Goal: Contribute content: Contribute content

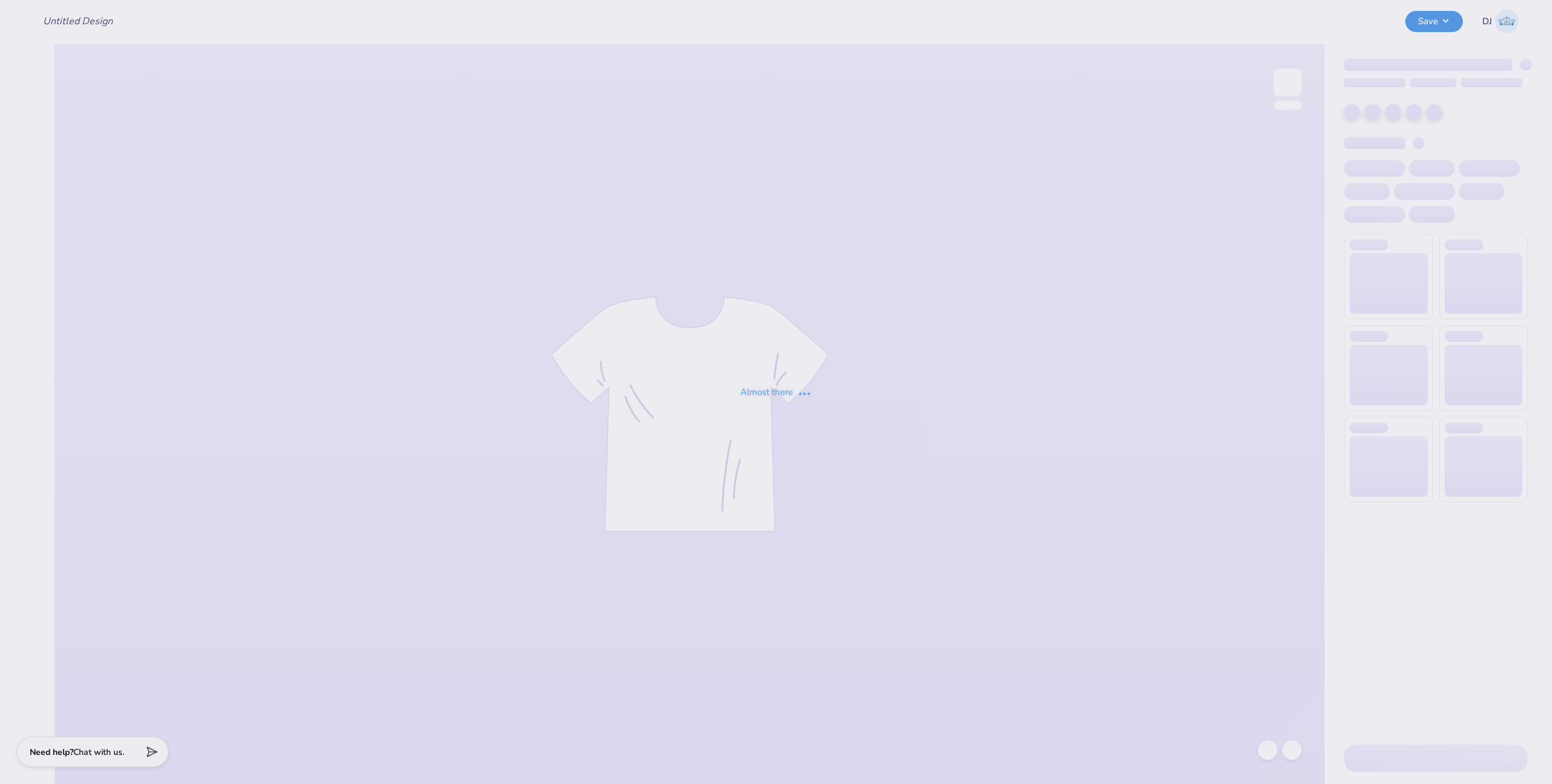
type input "Homecoming - Chaparral Cheer"
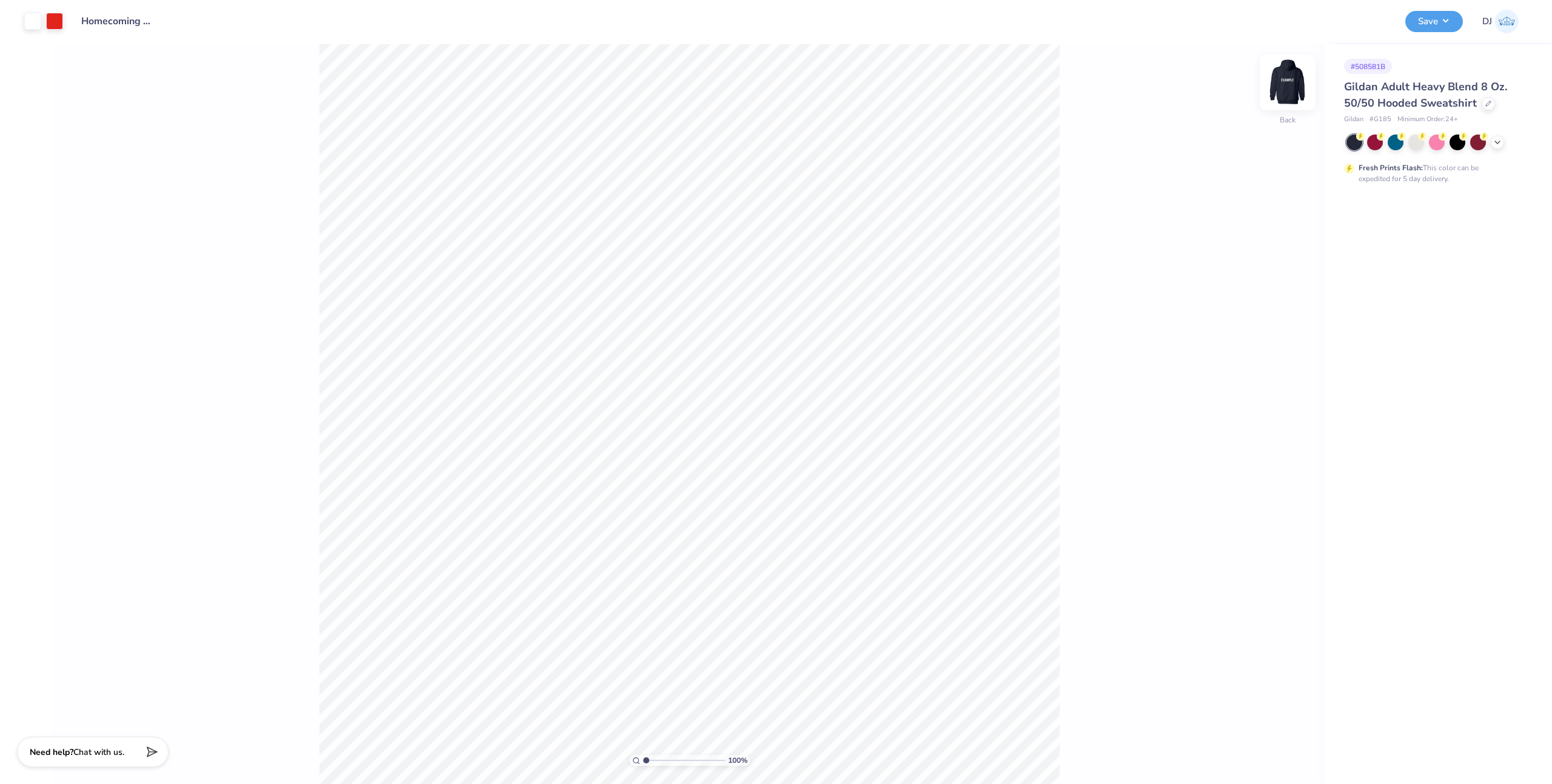
click at [1295, 82] on img at bounding box center [1287, 82] width 49 height 49
click at [1296, 75] on img at bounding box center [1287, 82] width 49 height 49
click at [56, 22] on div at bounding box center [54, 19] width 17 height 17
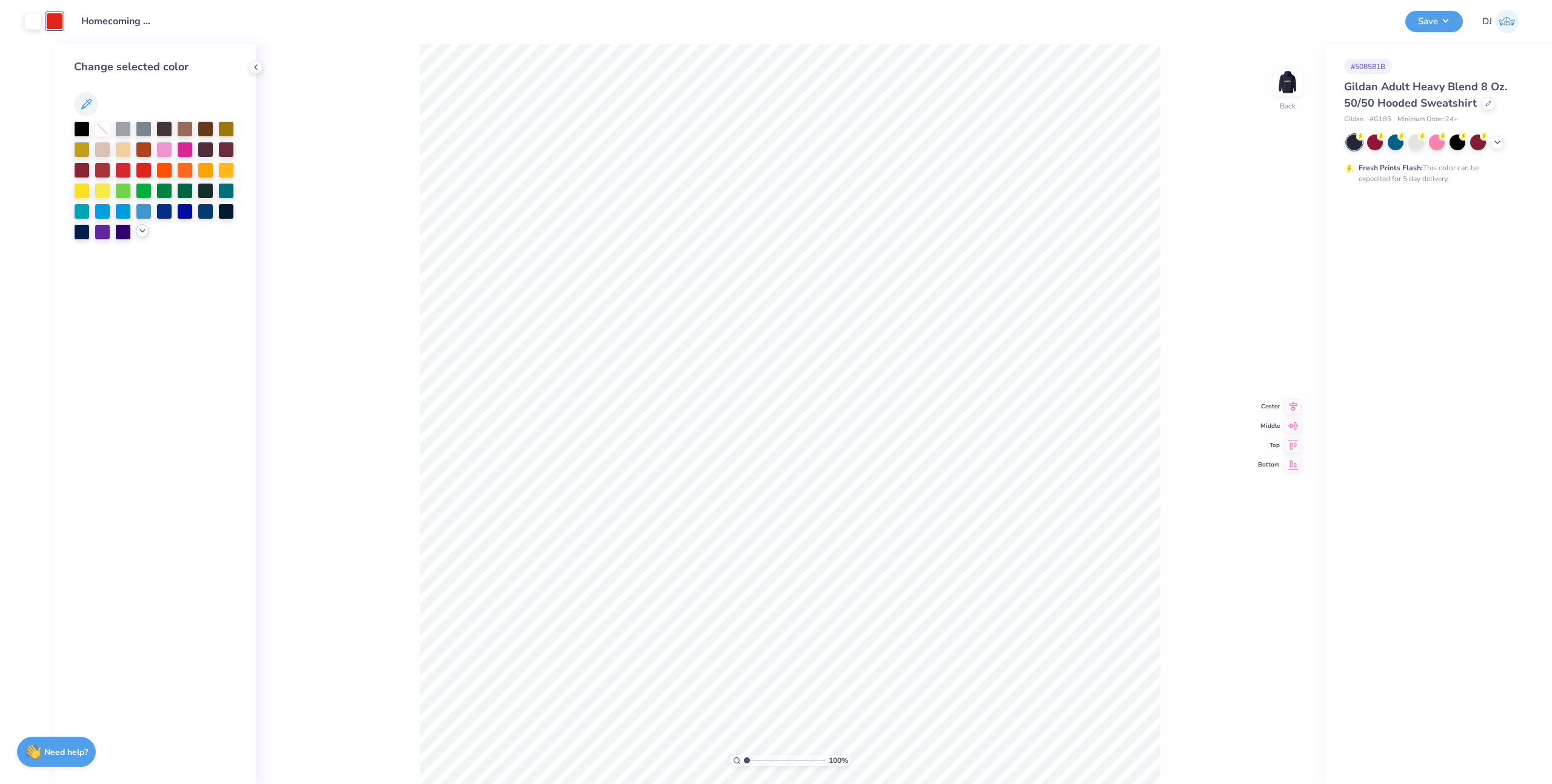
click at [141, 234] on icon at bounding box center [142, 230] width 10 height 10
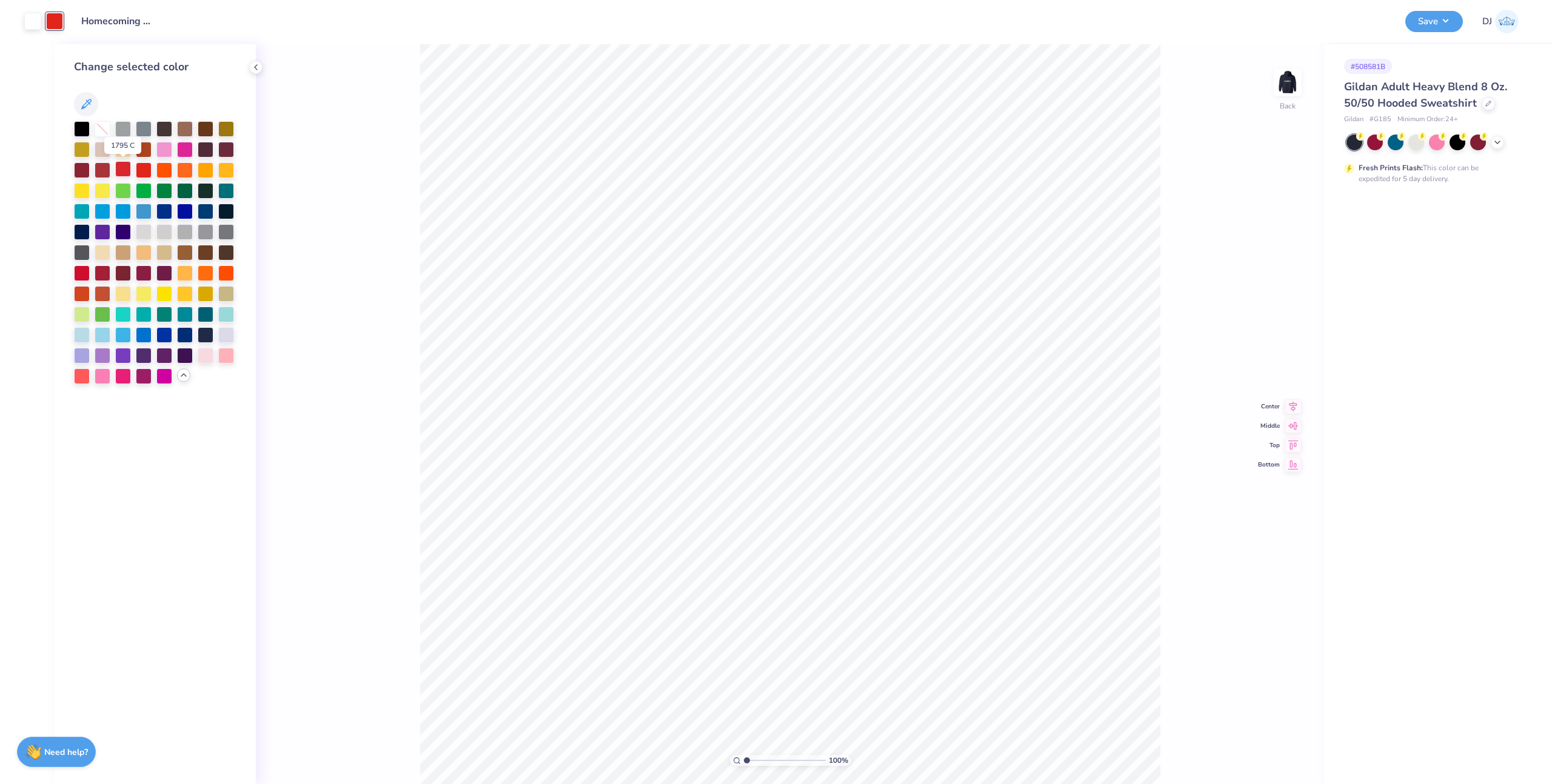
click at [123, 169] on div at bounding box center [124, 169] width 16 height 16
click at [140, 166] on div at bounding box center [144, 169] width 16 height 16
click at [126, 169] on div at bounding box center [124, 169] width 16 height 16
click at [82, 273] on div at bounding box center [82, 273] width 16 height 16
click at [138, 169] on div at bounding box center [144, 169] width 16 height 16
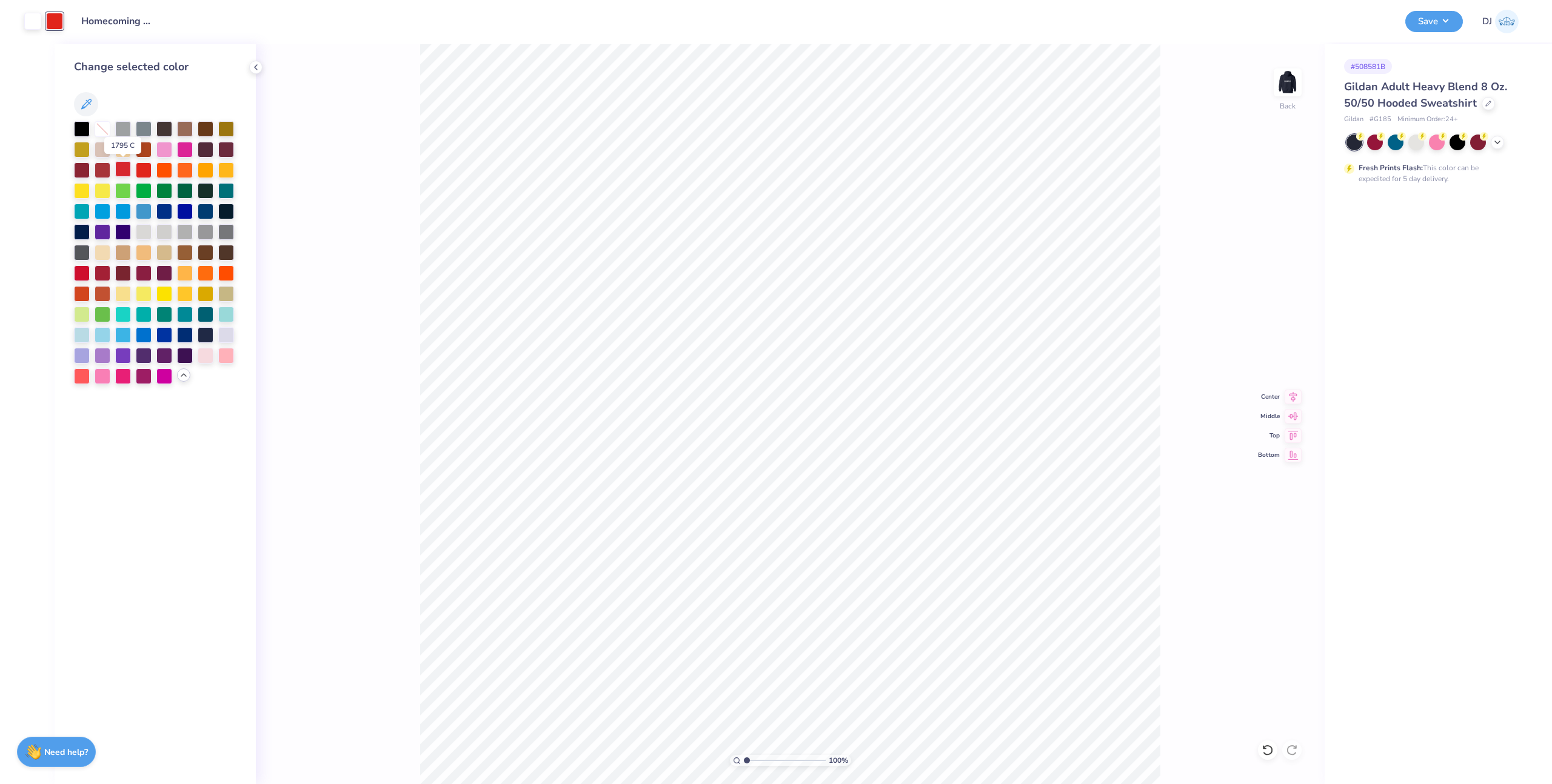
click at [128, 171] on div at bounding box center [124, 169] width 16 height 16
click at [142, 169] on div at bounding box center [144, 169] width 16 height 16
click at [82, 274] on div at bounding box center [82, 273] width 16 height 16
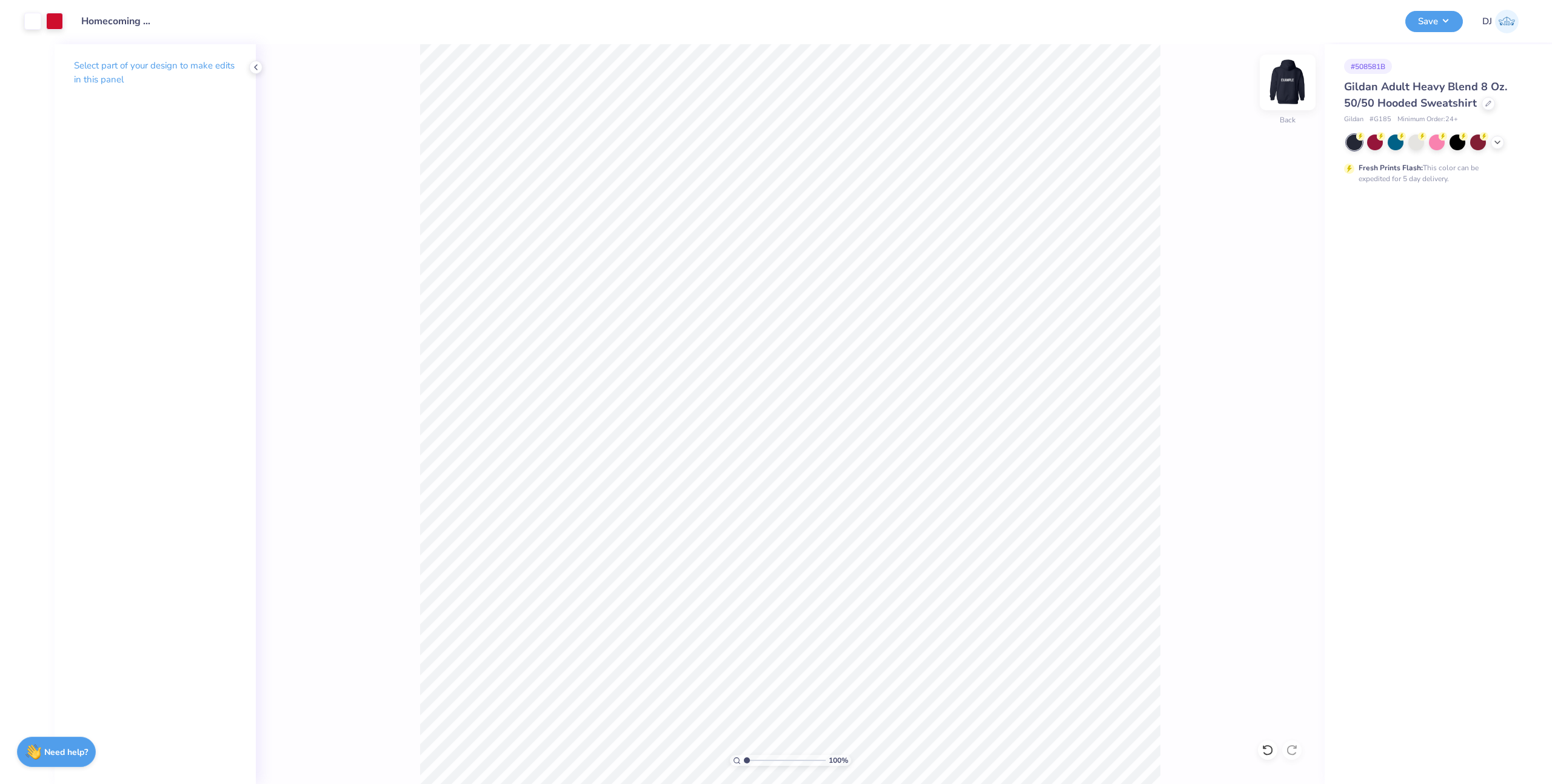
click at [1299, 89] on img at bounding box center [1287, 82] width 49 height 49
click at [1294, 85] on img at bounding box center [1287, 82] width 49 height 49
click at [1443, 24] on button "Save" at bounding box center [1434, 19] width 57 height 21
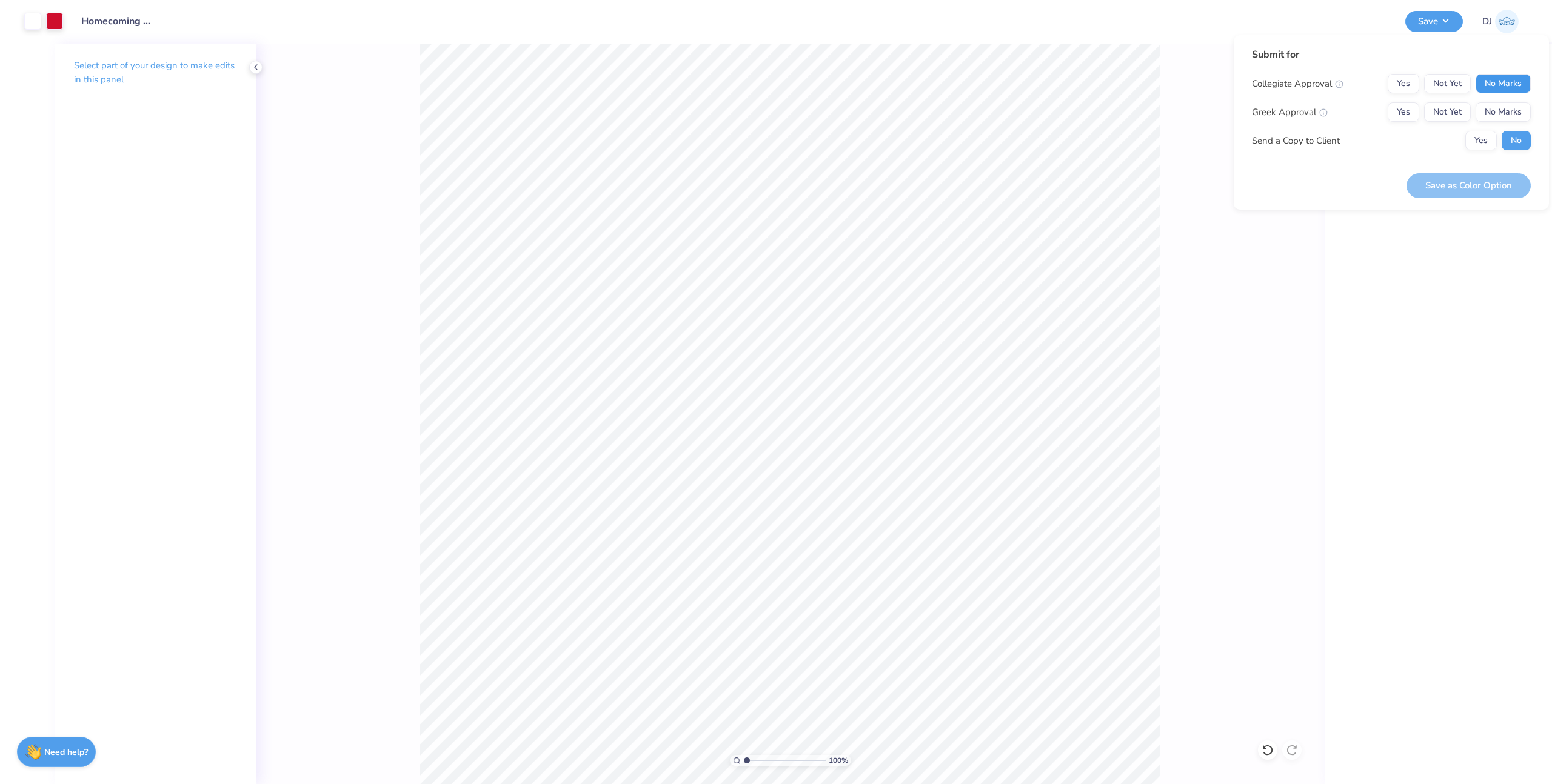
click at [1503, 86] on button "No Marks" at bounding box center [1503, 84] width 56 height 19
click at [1502, 111] on button "No Marks" at bounding box center [1503, 112] width 56 height 19
click at [1496, 181] on button "Save as Color Option" at bounding box center [1468, 186] width 124 height 25
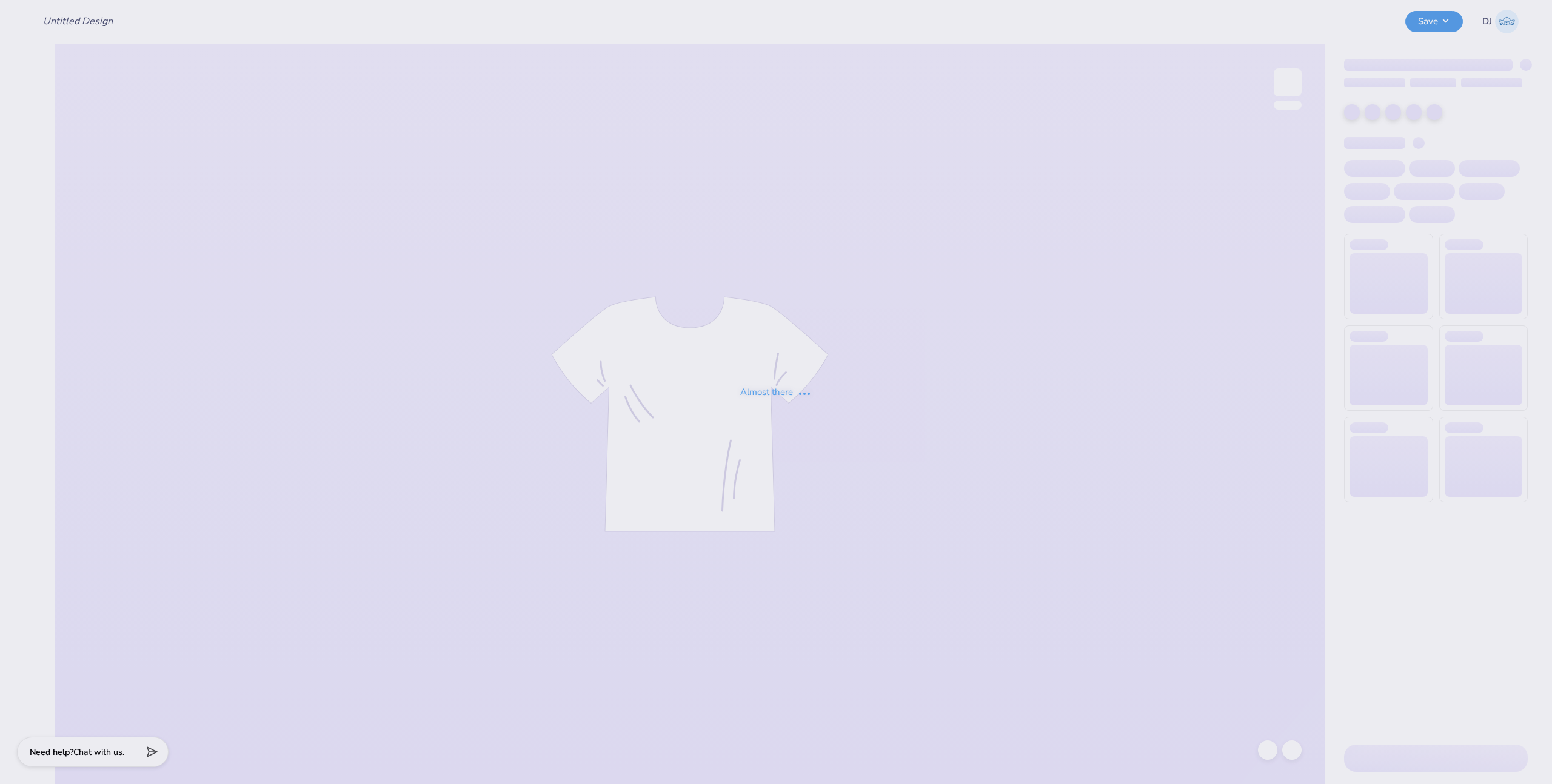
type input "Homecoming - Chaparral Cheer"
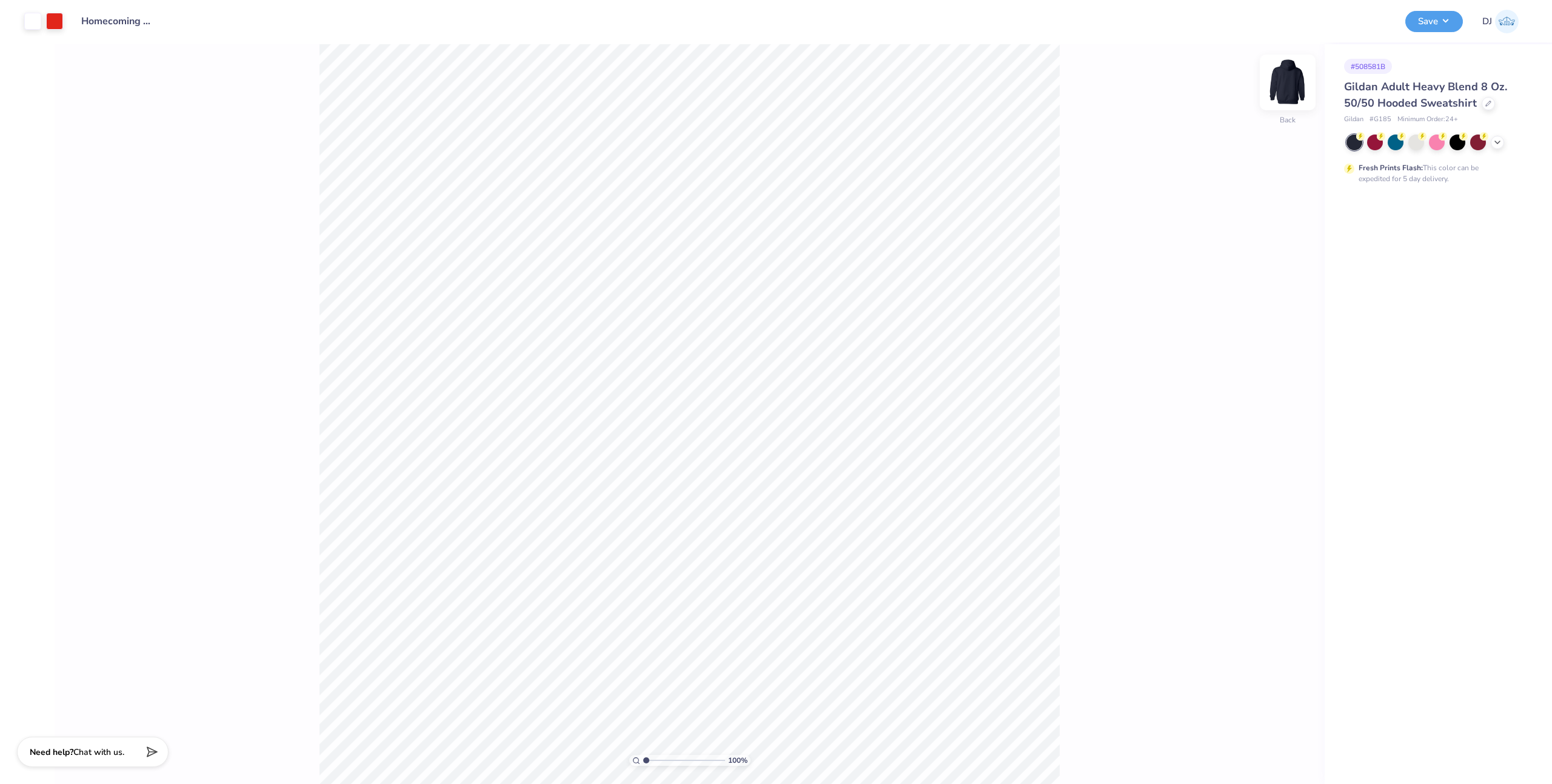
click at [1278, 85] on img at bounding box center [1287, 82] width 49 height 49
click at [1279, 84] on img at bounding box center [1287, 82] width 49 height 49
click at [62, 21] on div at bounding box center [54, 19] width 17 height 17
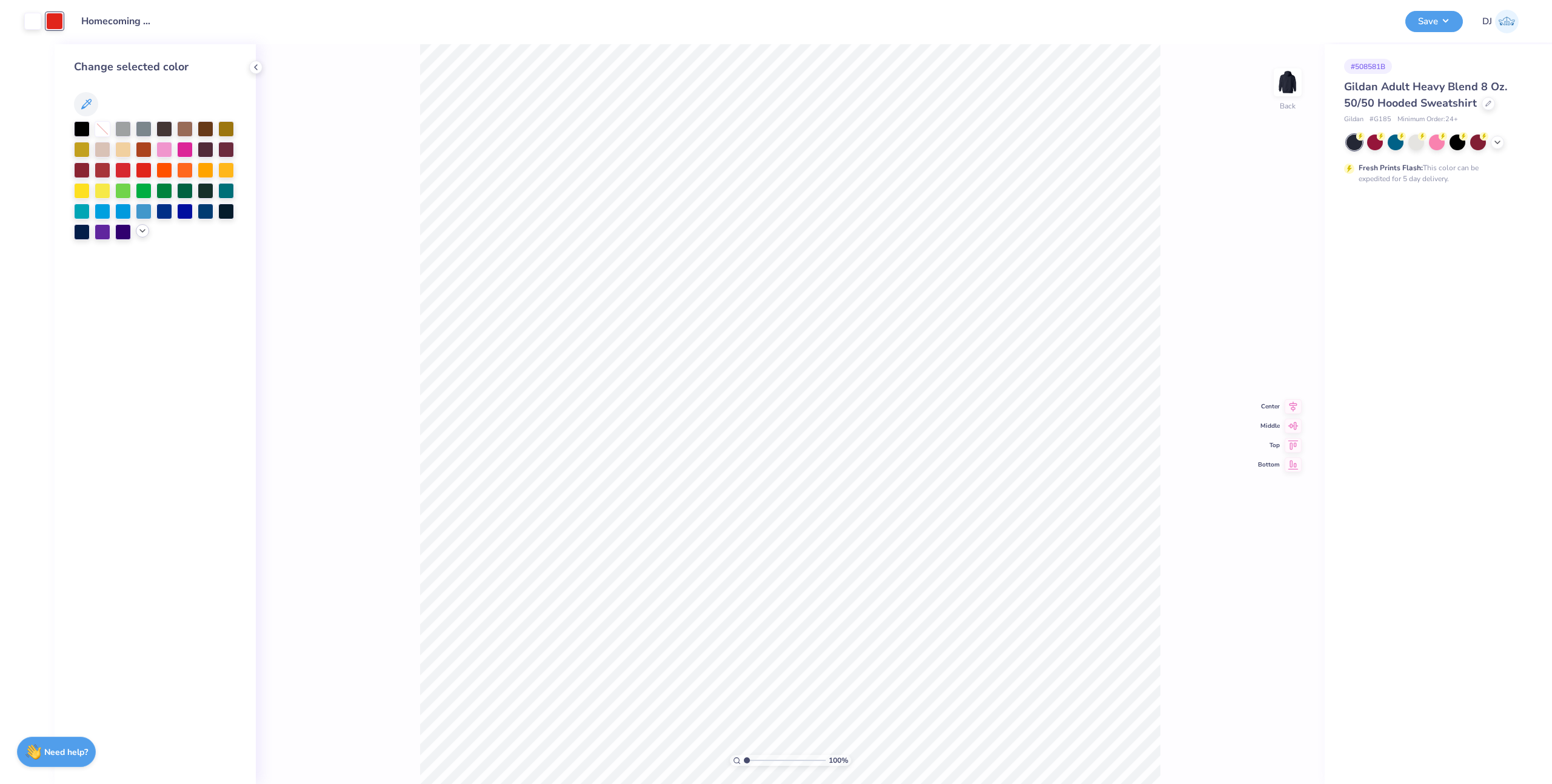
click at [145, 228] on icon at bounding box center [142, 230] width 10 height 10
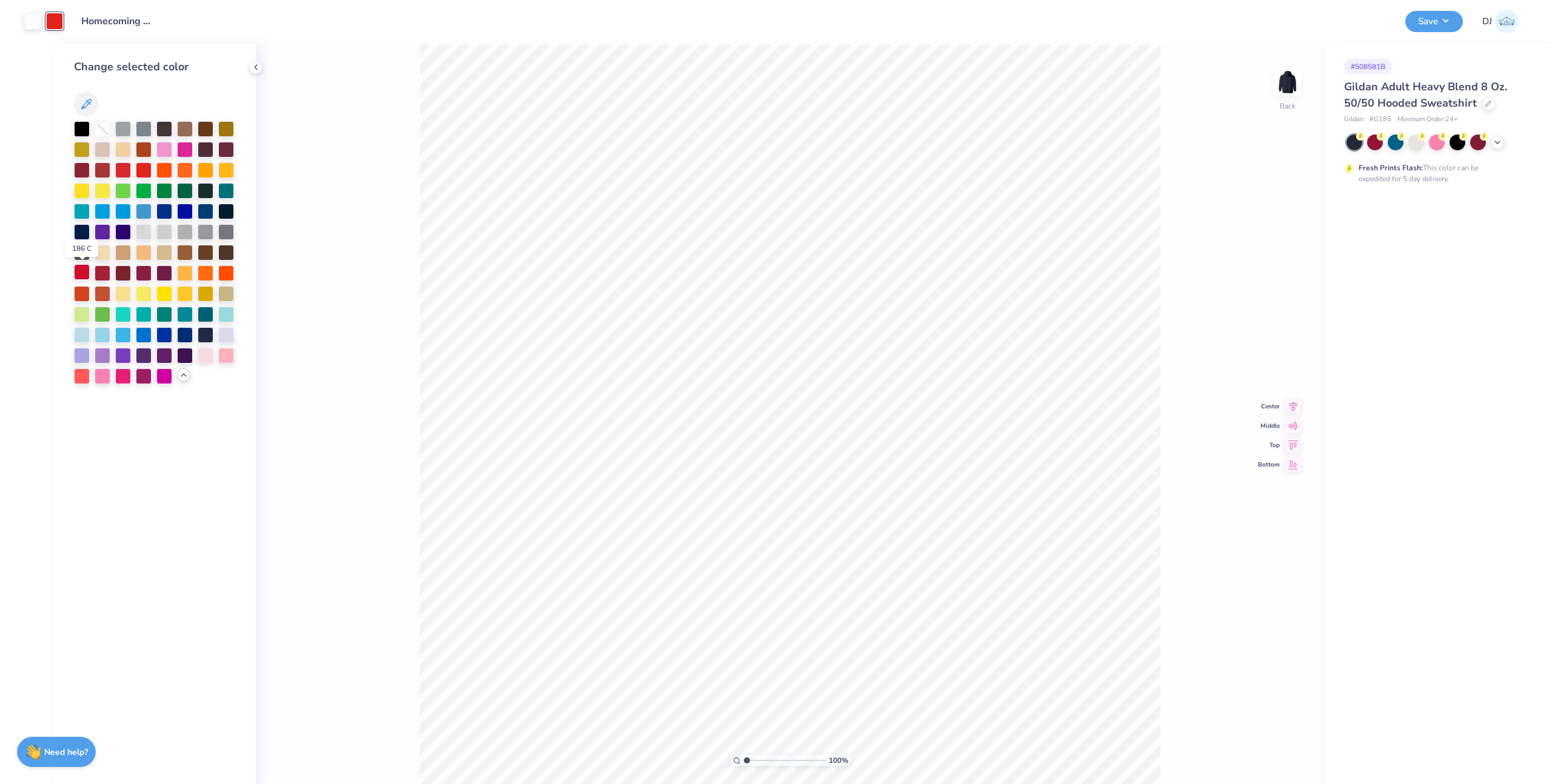
click at [85, 273] on div at bounding box center [82, 273] width 16 height 16
click at [1421, 20] on button "Save" at bounding box center [1434, 19] width 57 height 21
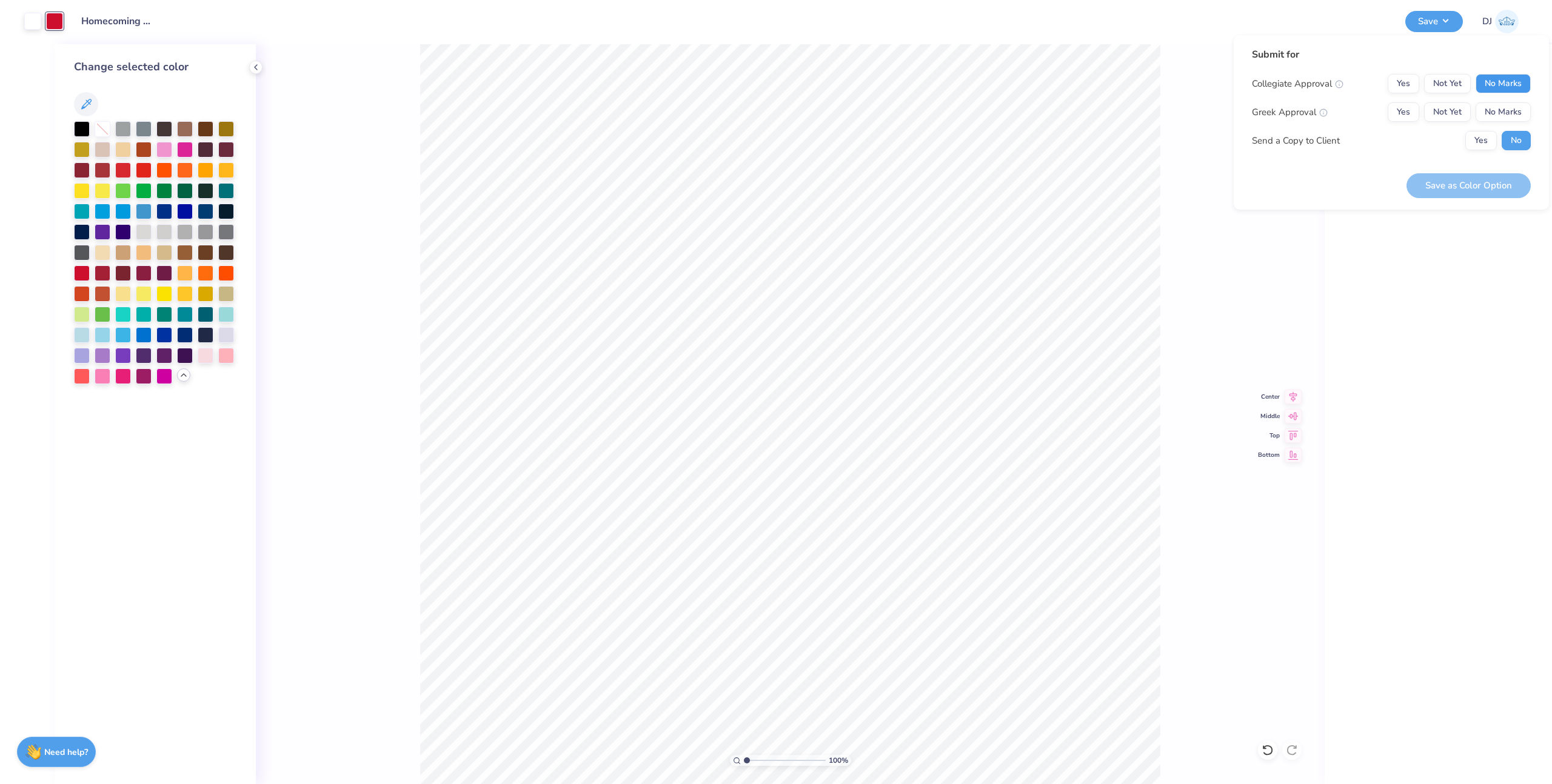
click at [1495, 81] on button "No Marks" at bounding box center [1503, 84] width 56 height 19
click at [1498, 109] on button "No Marks" at bounding box center [1503, 112] width 56 height 19
click at [1486, 179] on button "Save as Color Option" at bounding box center [1468, 186] width 124 height 25
